Goal: Information Seeking & Learning: Find specific fact

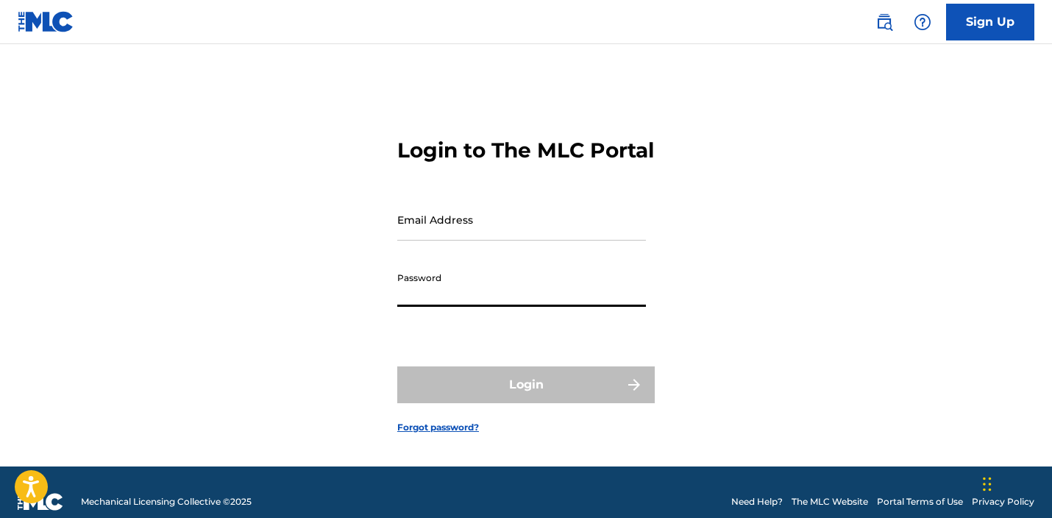
type input "[EMAIL_ADDRESS][DOMAIN_NAME]"
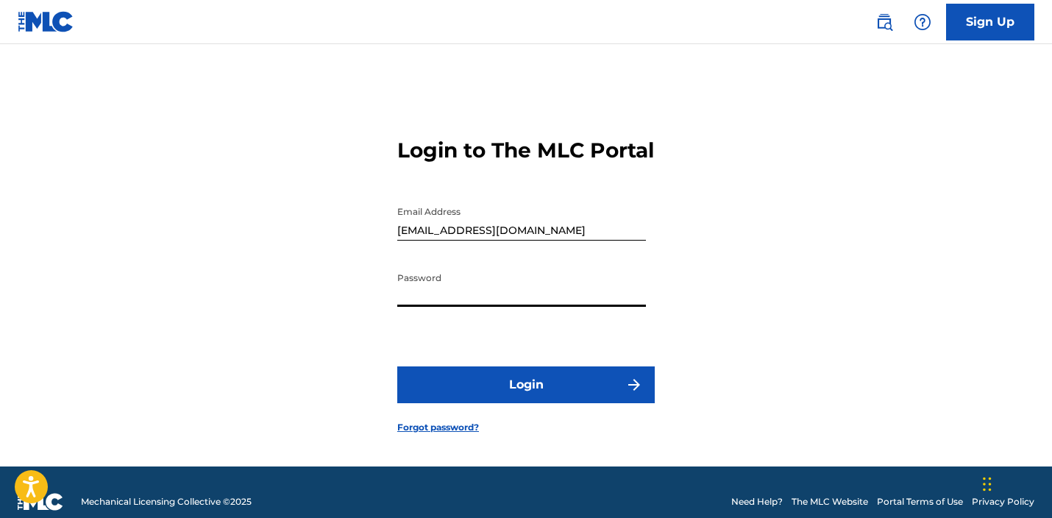
click at [543, 403] on button "Login" at bounding box center [525, 384] width 257 height 37
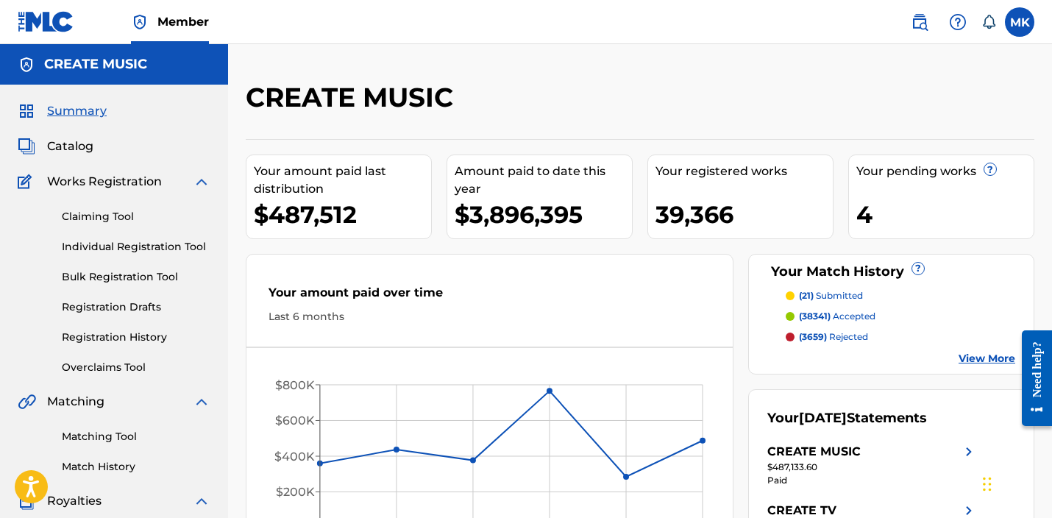
click at [111, 440] on link "Matching Tool" at bounding box center [136, 436] width 149 height 15
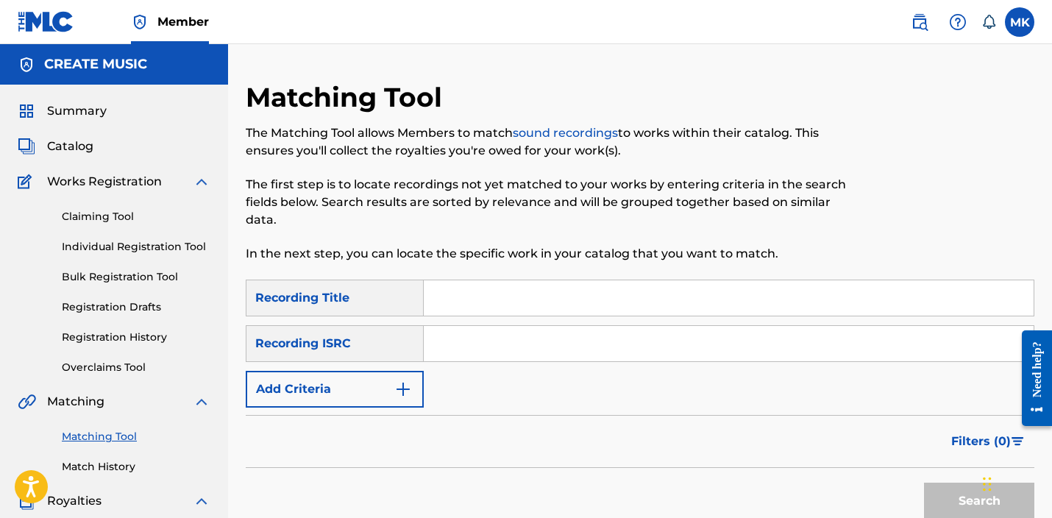
click at [364, 384] on button "Add Criteria" at bounding box center [335, 389] width 178 height 37
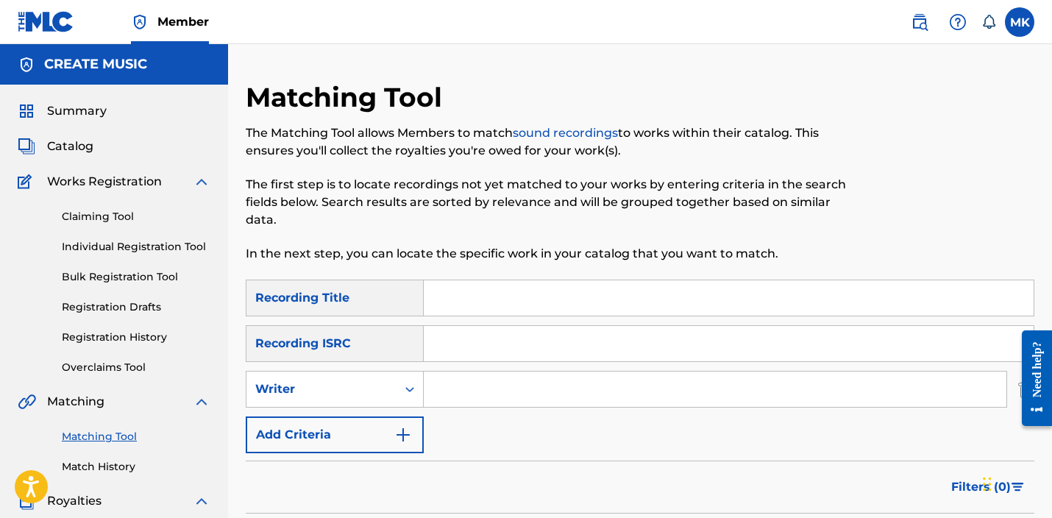
click at [491, 379] on input "Search Form" at bounding box center [715, 388] width 582 height 35
type input "hasn"
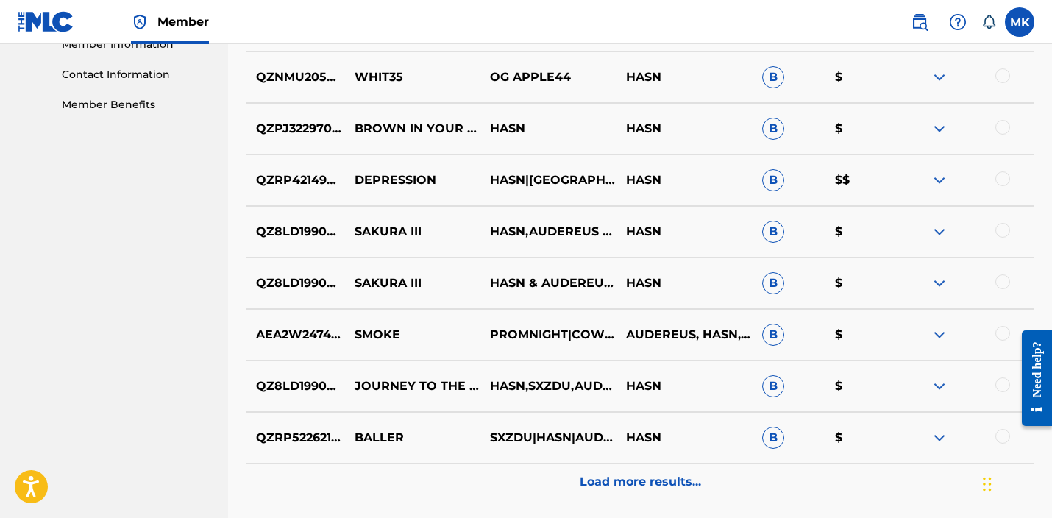
scroll to position [701, 0]
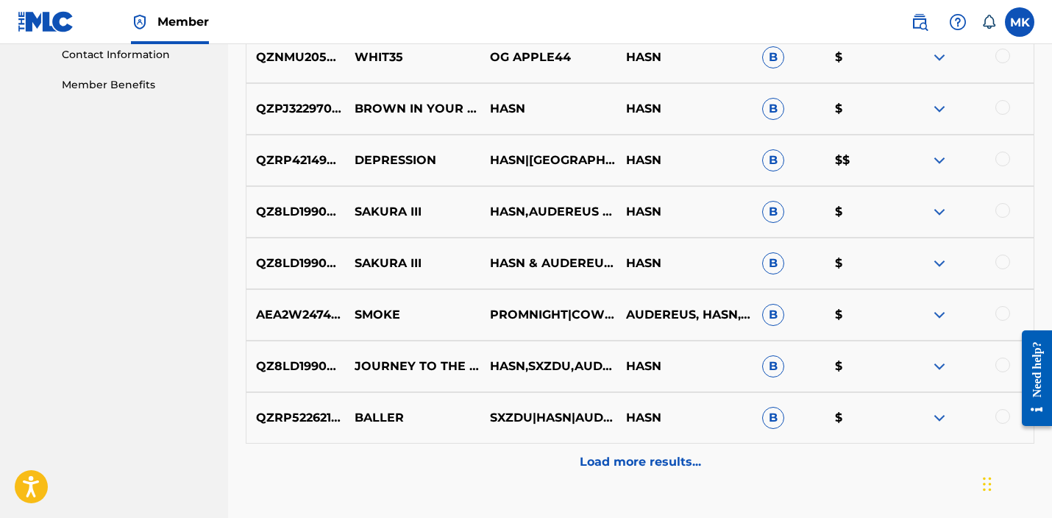
click at [654, 460] on p "Load more results..." at bounding box center [639, 462] width 121 height 18
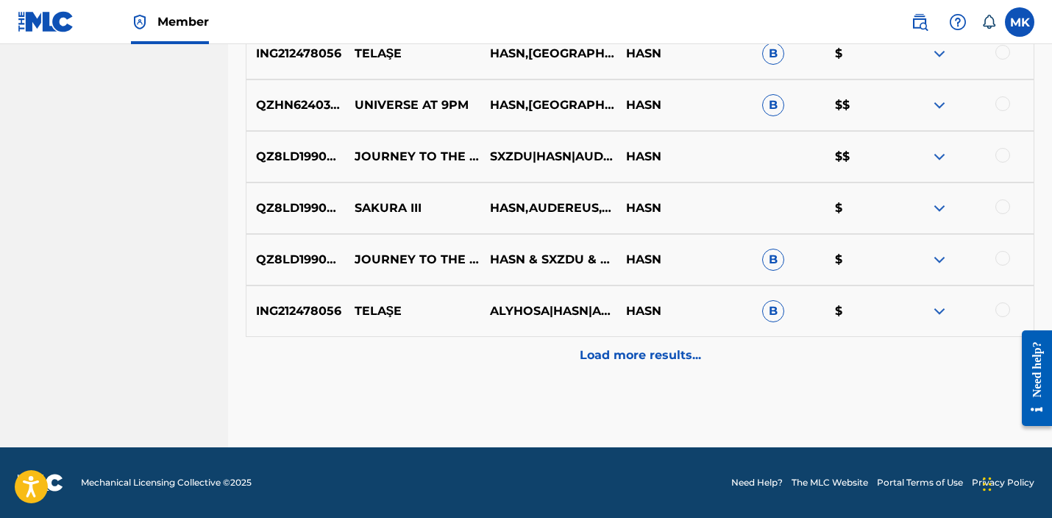
click at [640, 357] on p "Load more results..." at bounding box center [639, 355] width 121 height 18
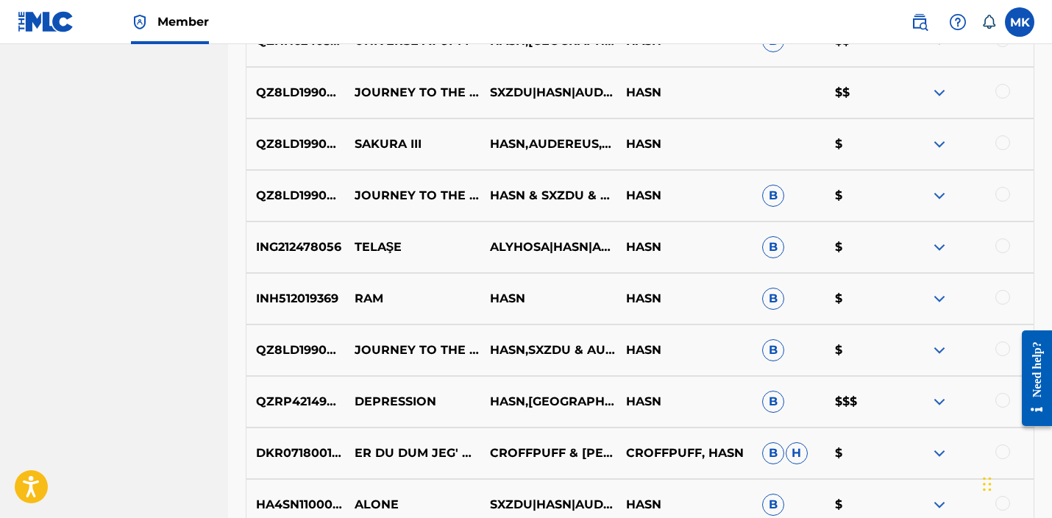
scroll to position [1475, 0]
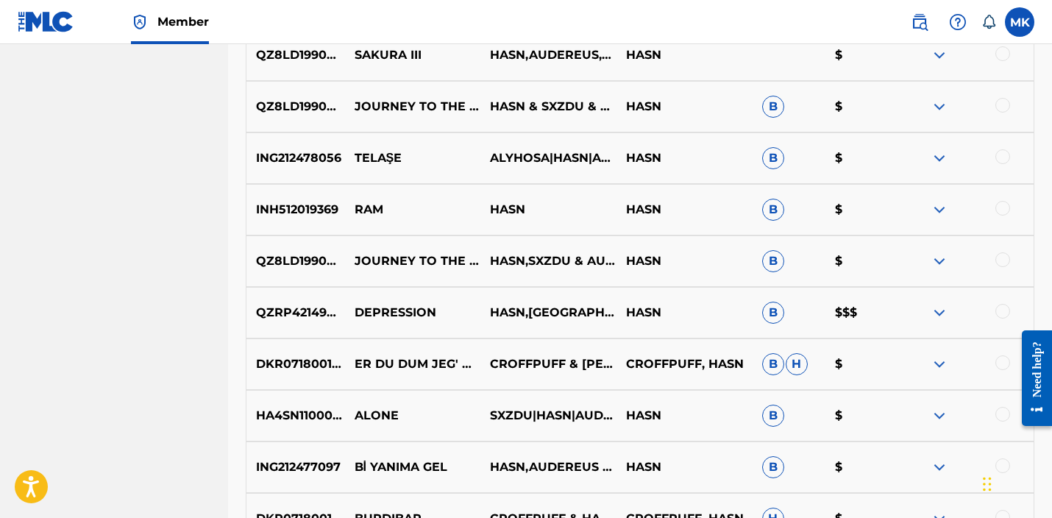
click at [940, 314] on img at bounding box center [939, 313] width 18 height 18
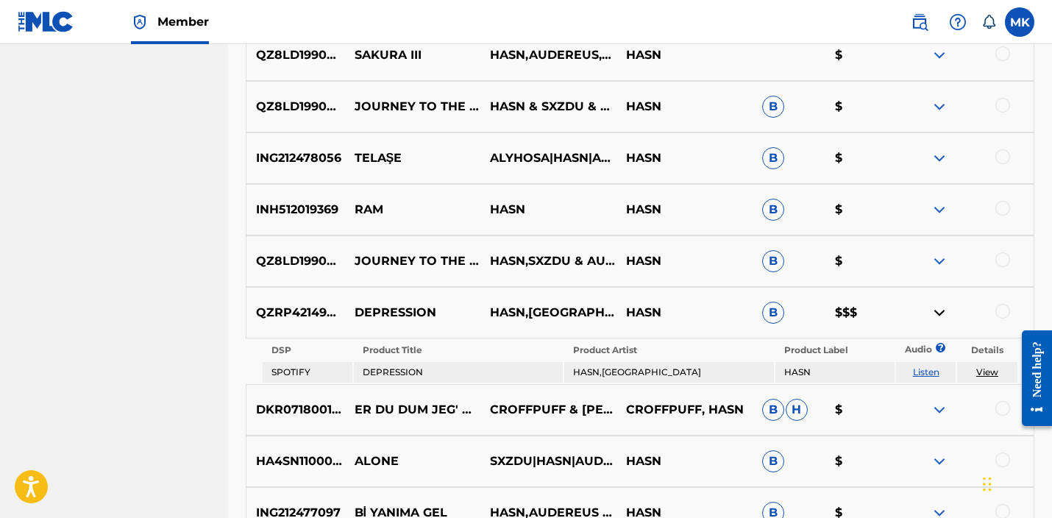
click at [940, 313] on img at bounding box center [939, 313] width 18 height 18
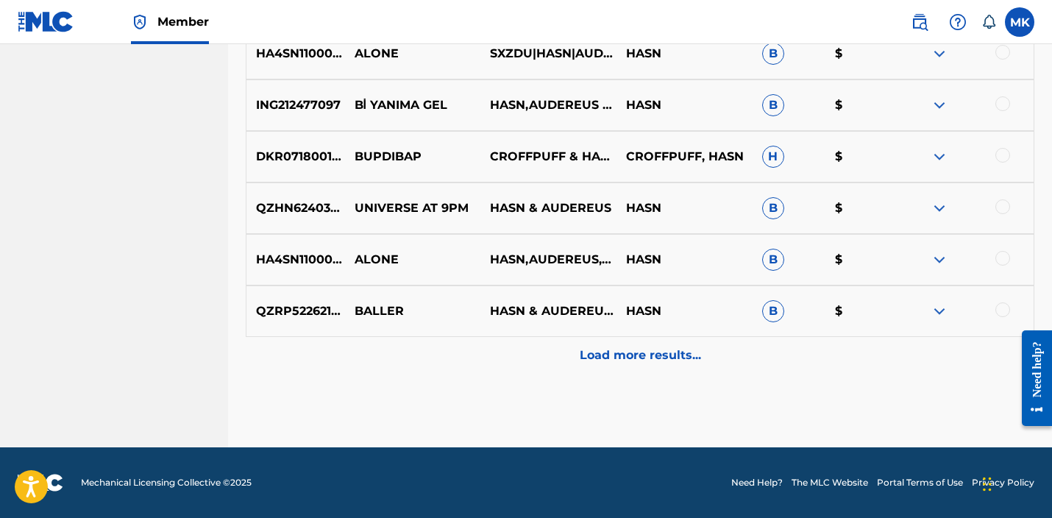
click at [671, 359] on p "Load more results..." at bounding box center [639, 355] width 121 height 18
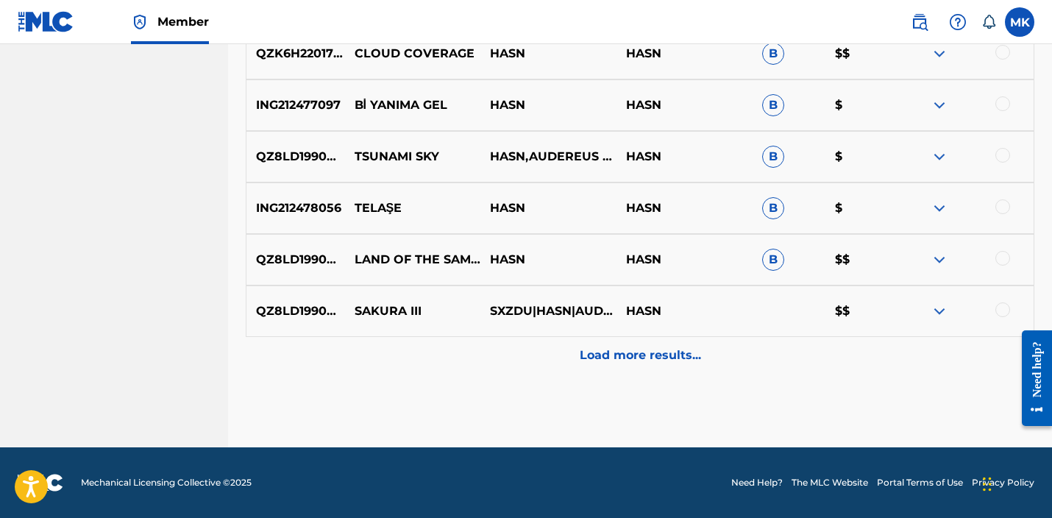
click at [685, 354] on p "Load more results..." at bounding box center [639, 355] width 121 height 18
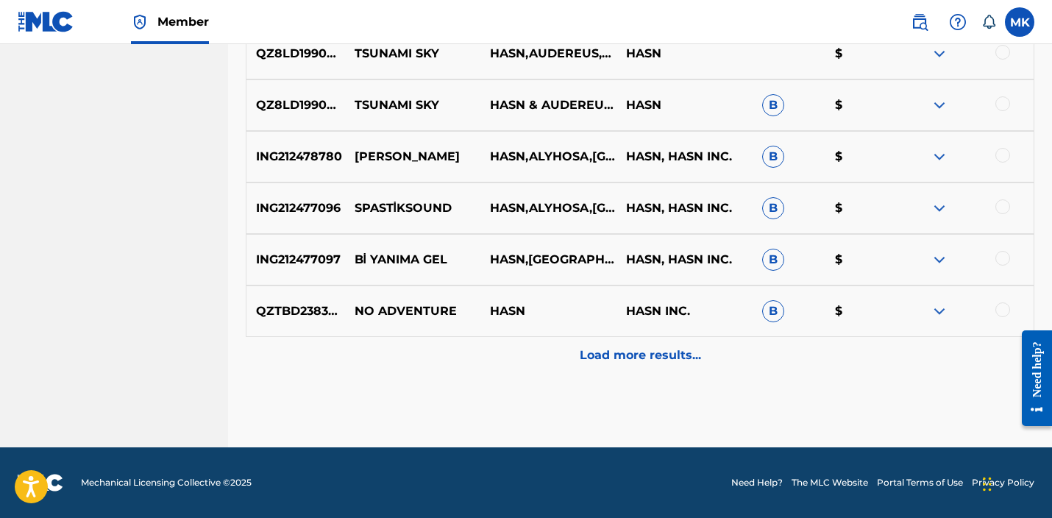
click at [671, 356] on p "Load more results..." at bounding box center [639, 355] width 121 height 18
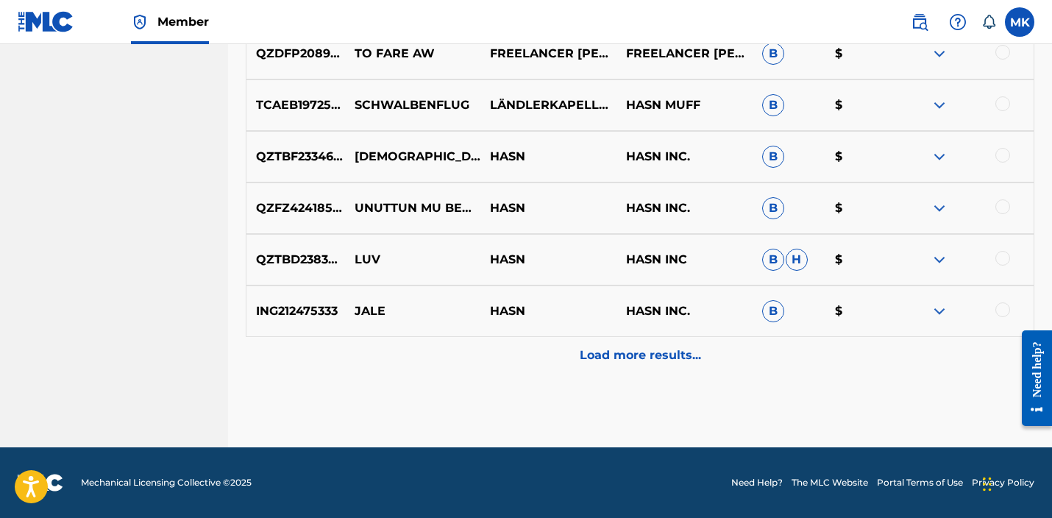
click at [671, 356] on p "Load more results..." at bounding box center [639, 355] width 121 height 18
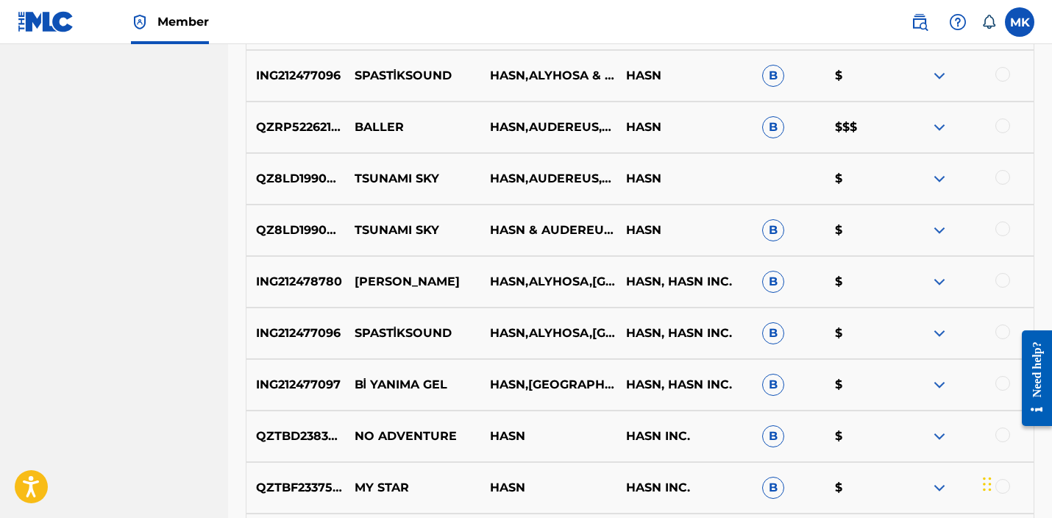
scroll to position [0, 0]
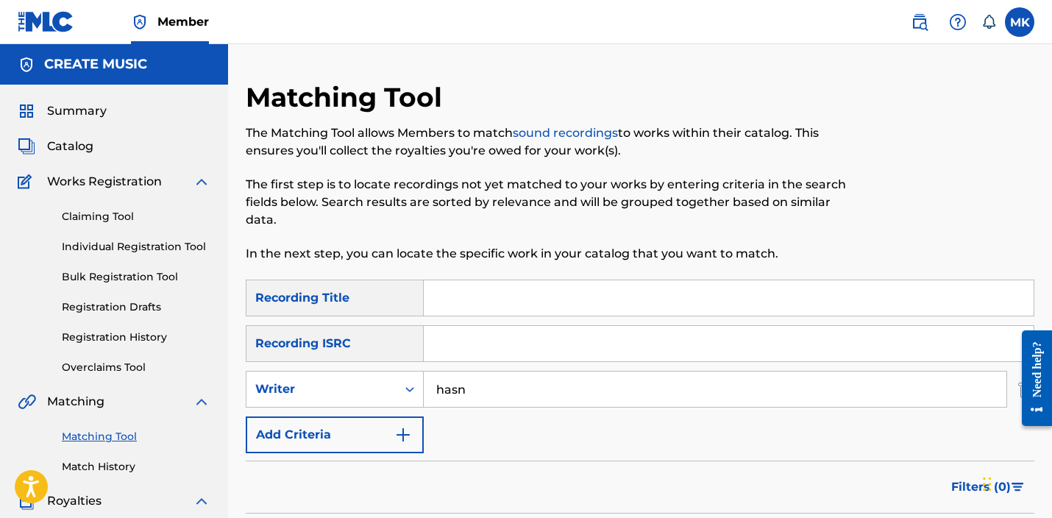
click at [930, 26] on link at bounding box center [918, 21] width 29 height 29
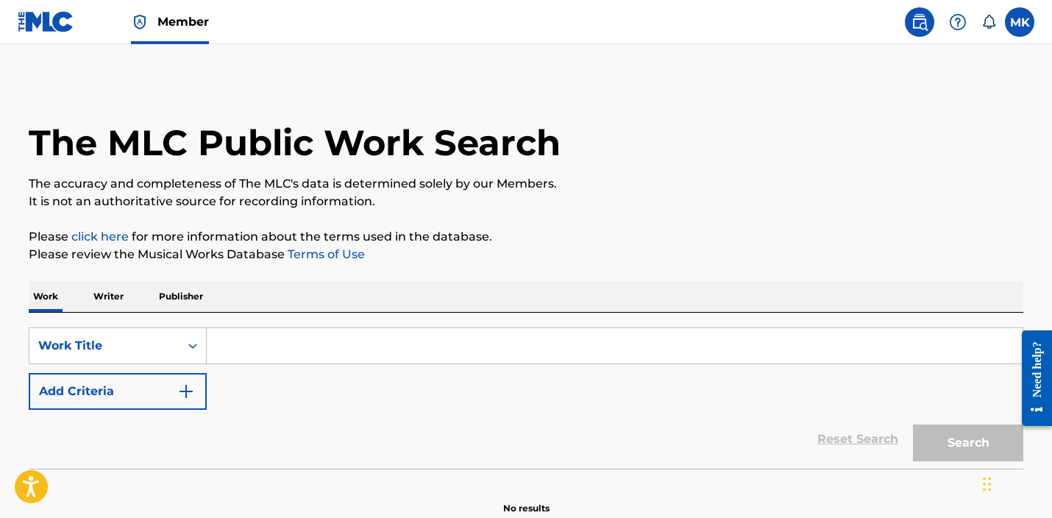
click at [112, 396] on button "Add Criteria" at bounding box center [118, 391] width 178 height 37
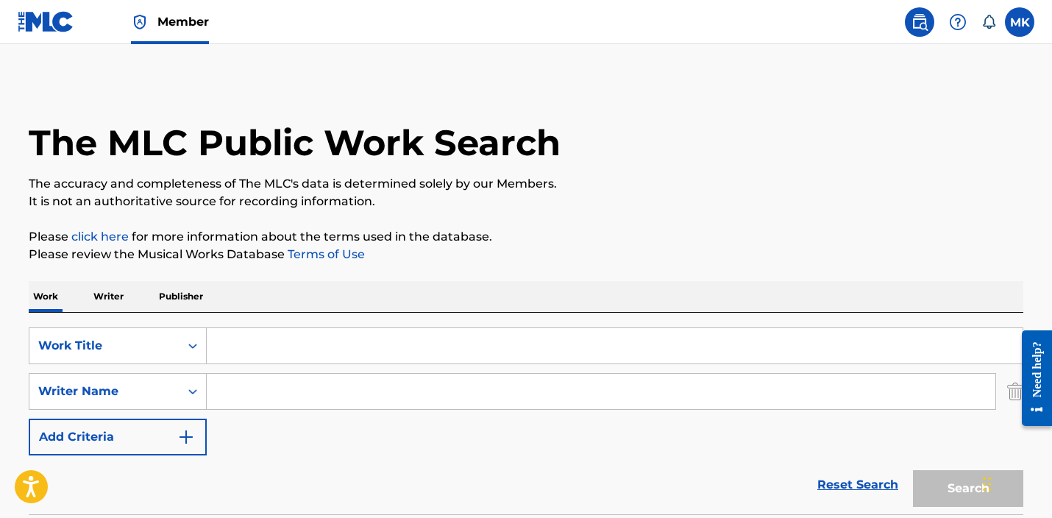
click at [273, 390] on input "Search Form" at bounding box center [601, 391] width 788 height 35
type input "hasn"
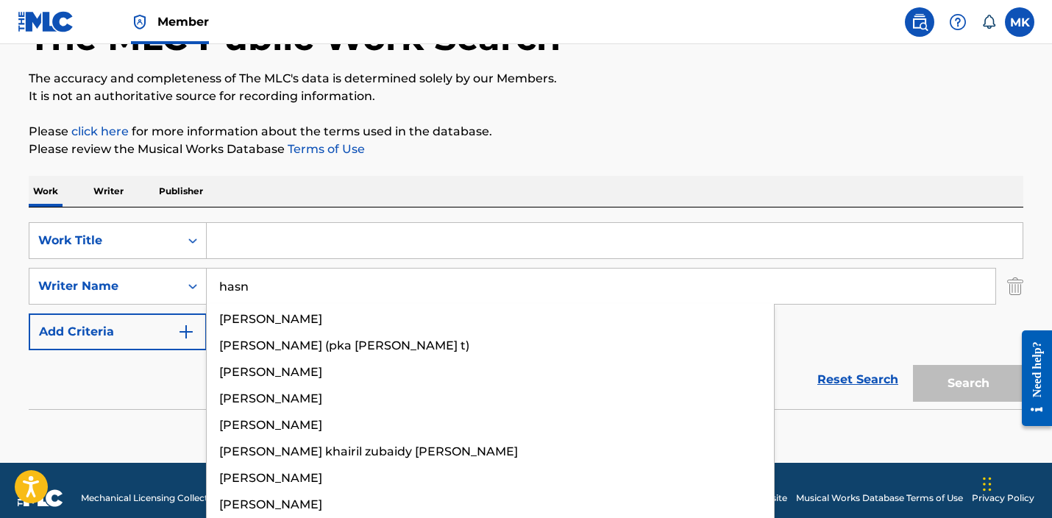
scroll to position [159, 0]
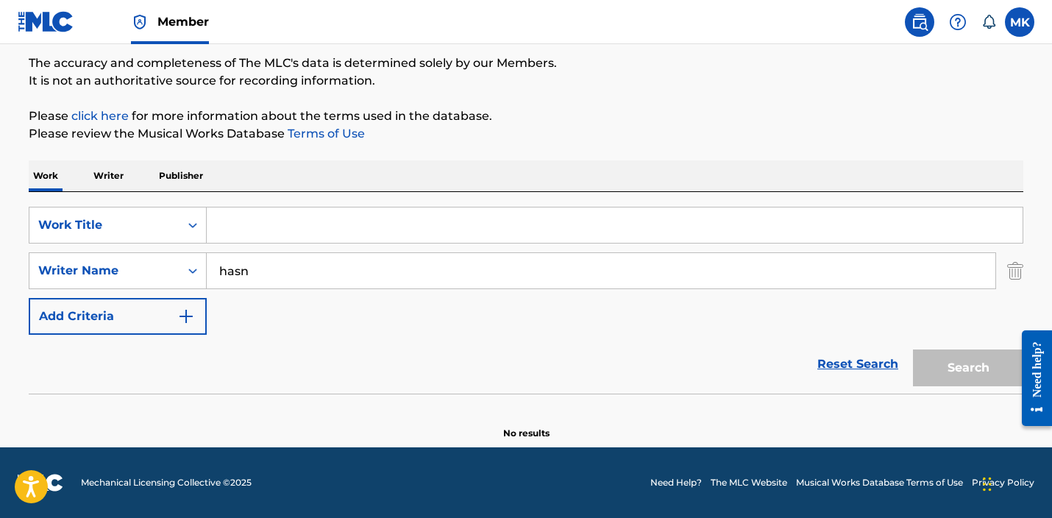
click at [126, 396] on div "No results" at bounding box center [526, 416] width 994 height 46
click at [956, 373] on div "Search" at bounding box center [964, 364] width 118 height 59
click at [248, 226] on input "Search Form" at bounding box center [614, 224] width 815 height 35
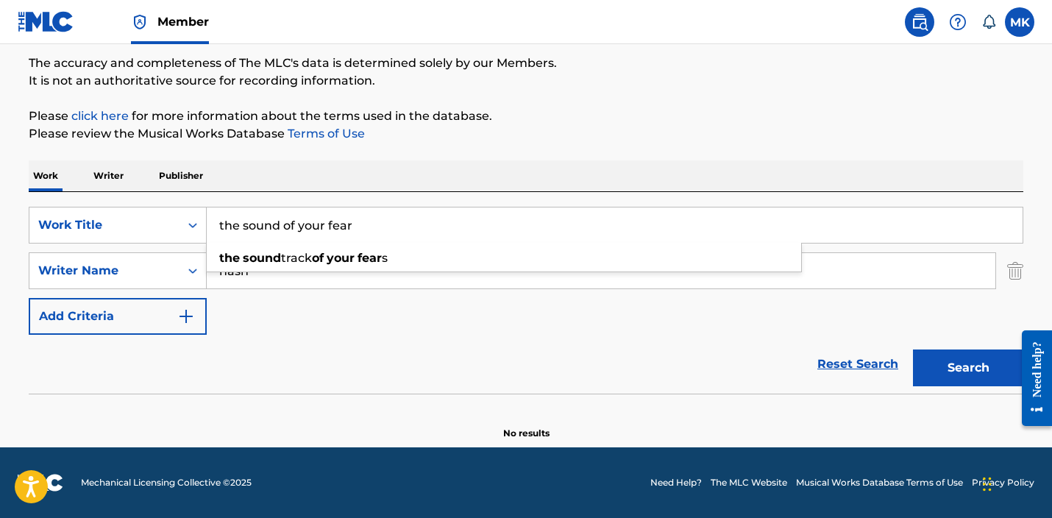
type input "the sound of your fear"
click at [913, 349] on button "Search" at bounding box center [968, 367] width 110 height 37
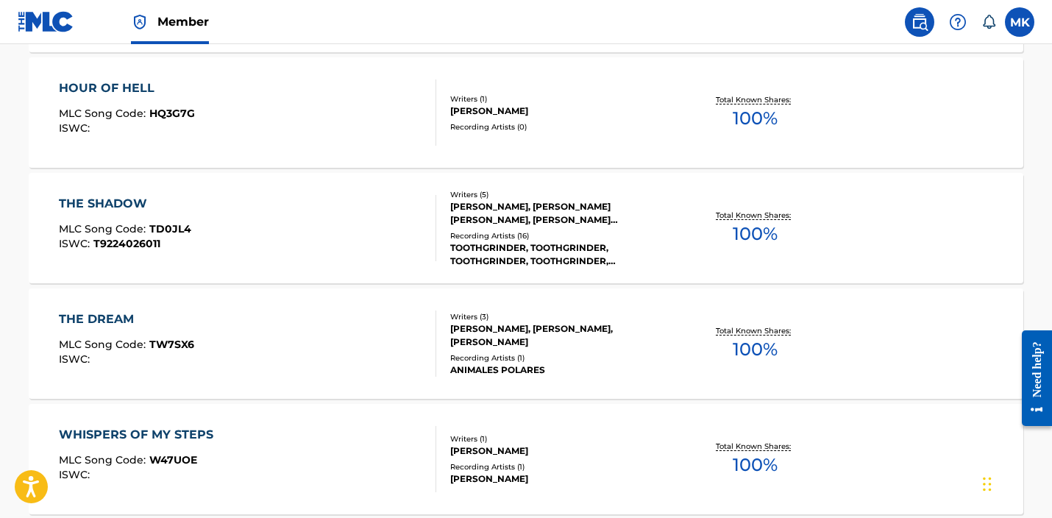
scroll to position [1155, 0]
